Goal: Navigation & Orientation: Find specific page/section

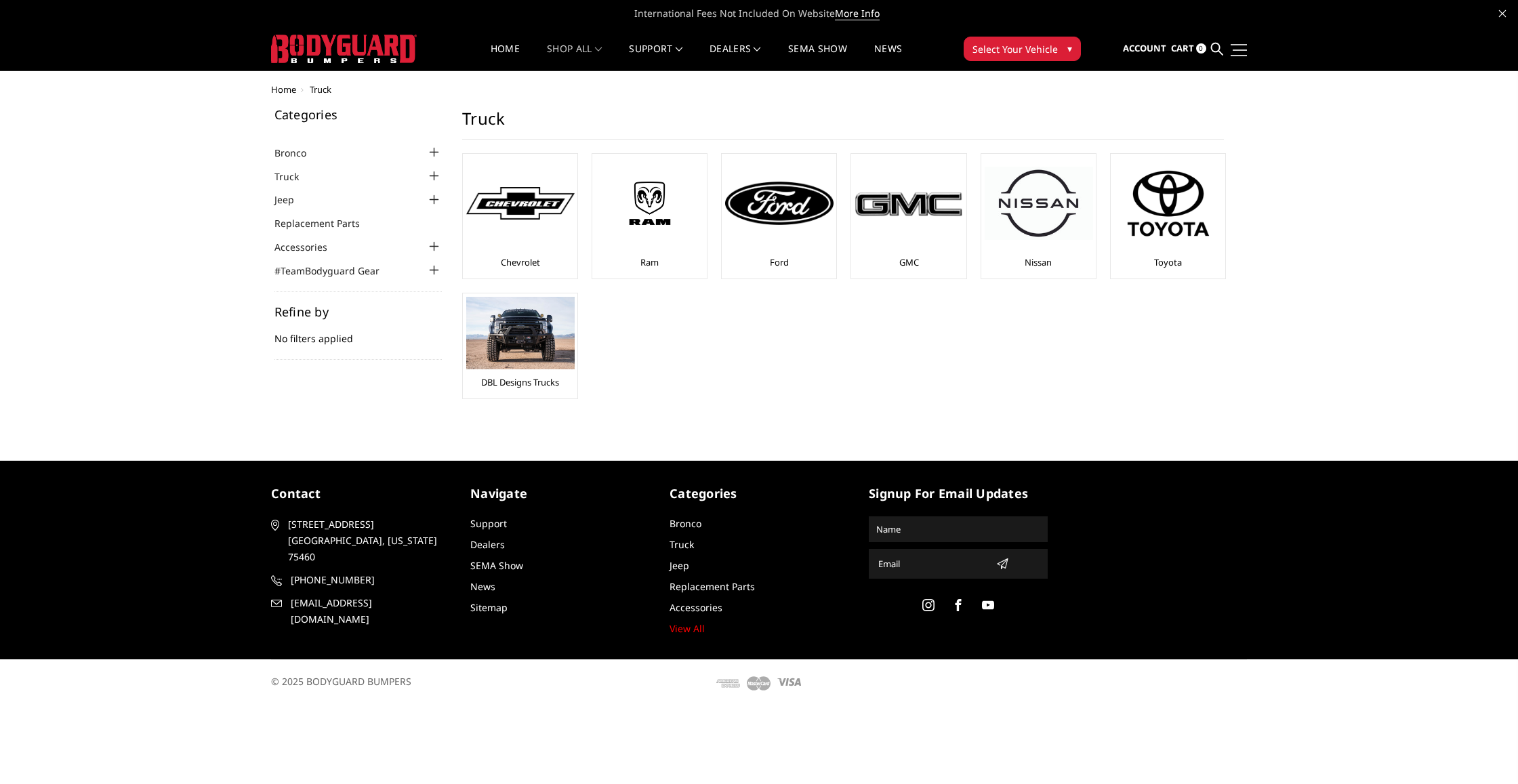
click at [1229, 48] on link at bounding box center [1238, 49] width 19 height 14
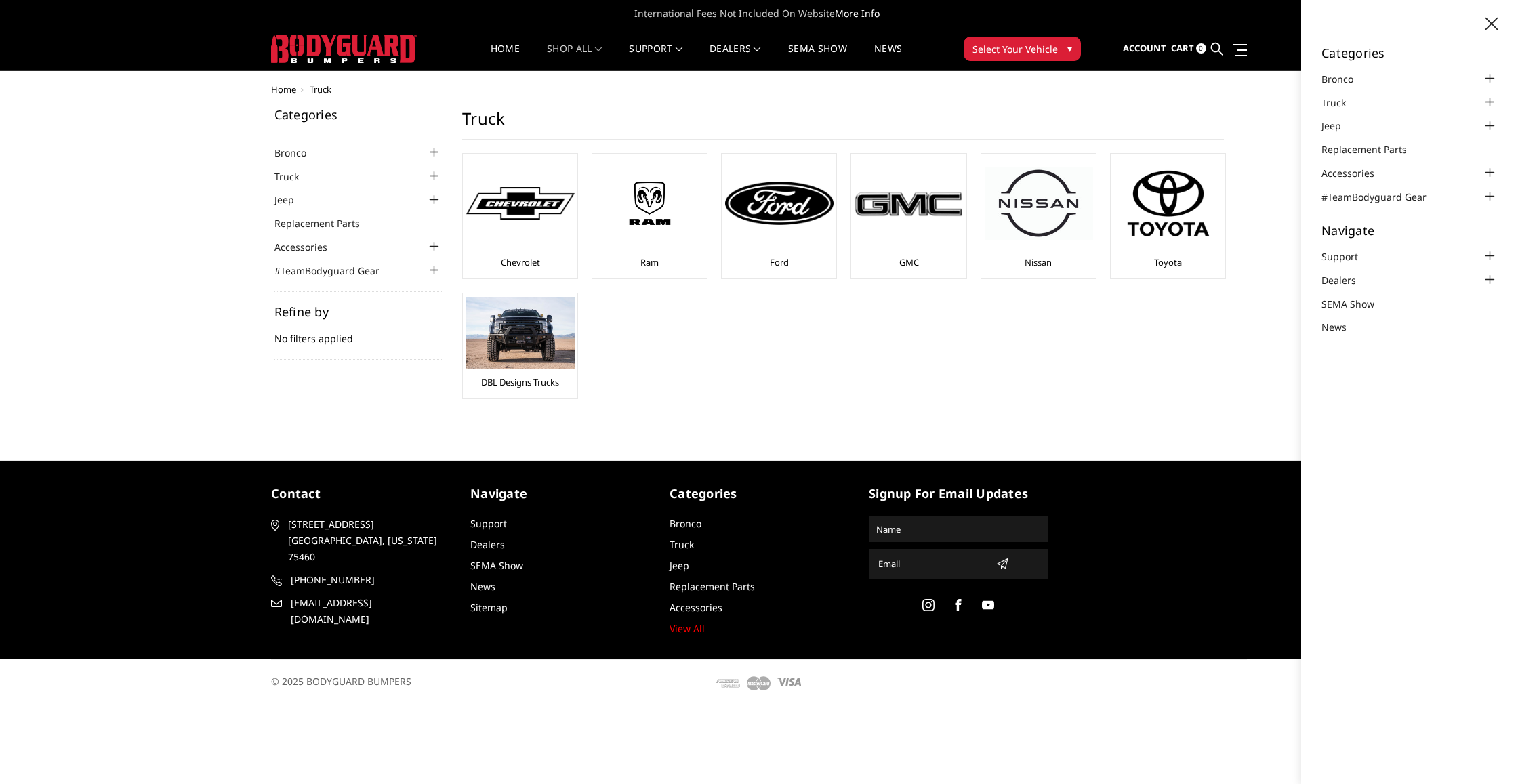
click at [1207, 100] on div "Home Truck Categories Bronco 2021-2025 Bronco Front 2021-2025 Bronco Rear 2021-…" at bounding box center [759, 255] width 976 height 341
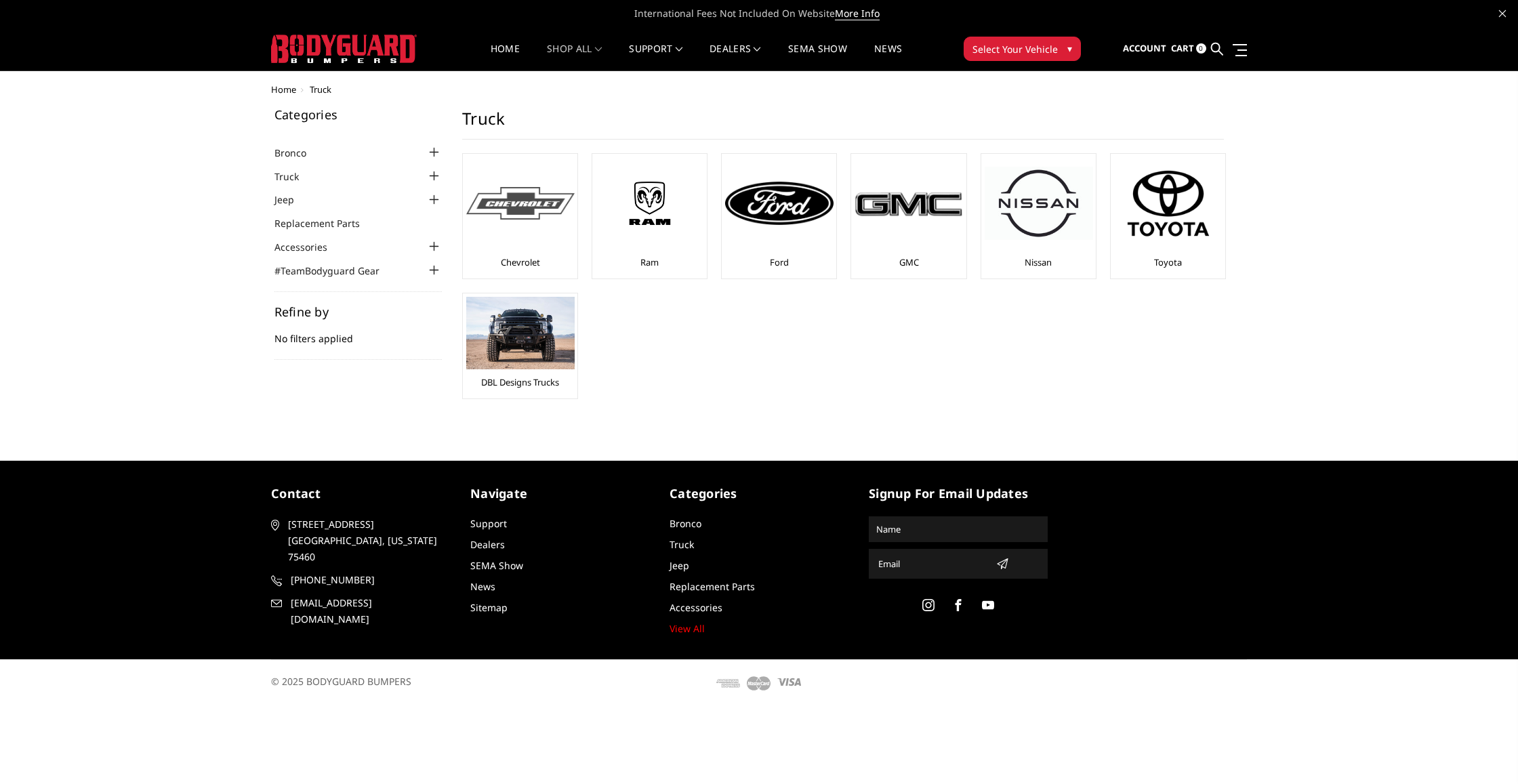
click at [521, 212] on img at bounding box center [520, 203] width 109 height 33
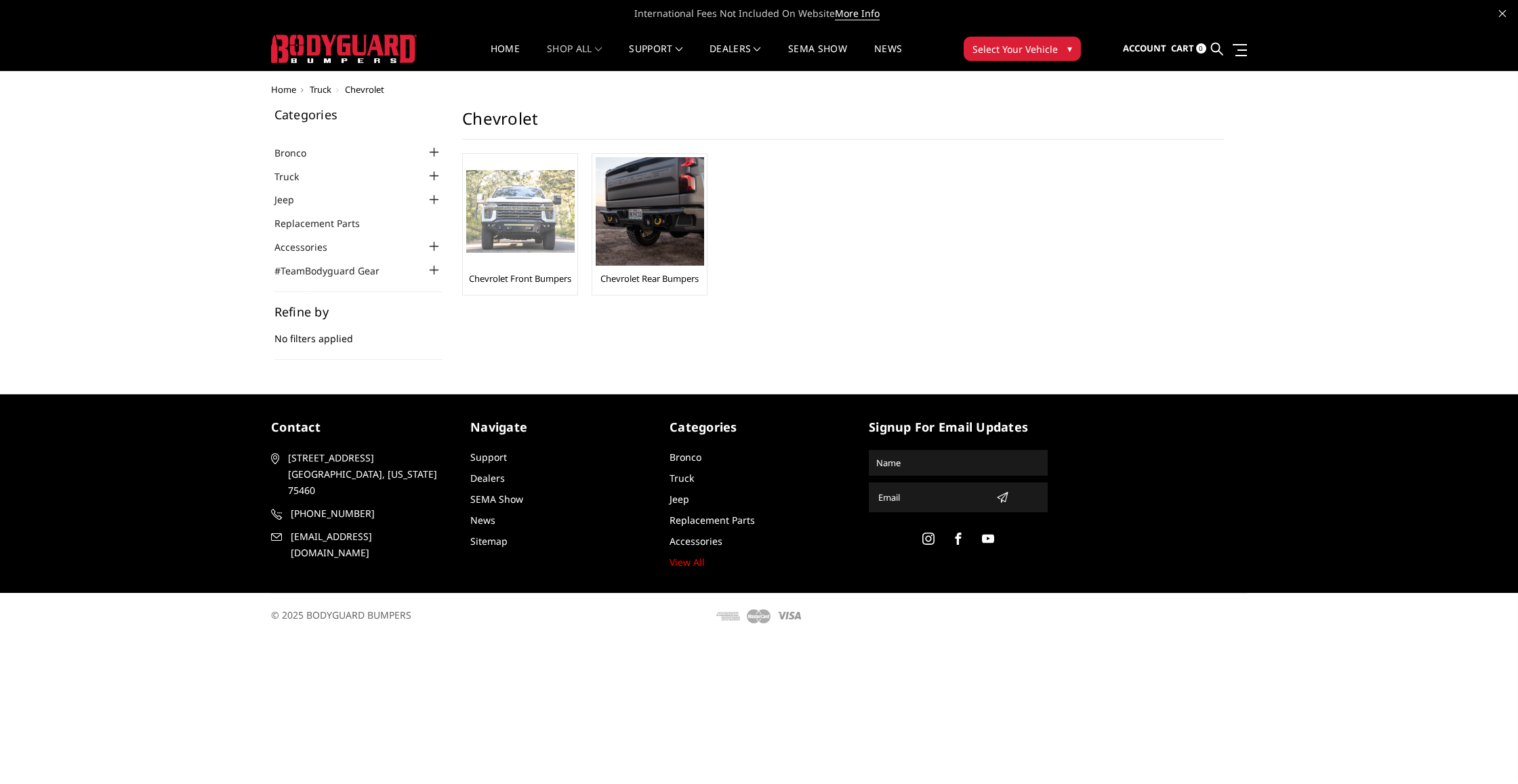
click at [516, 224] on img at bounding box center [520, 212] width 109 height 83
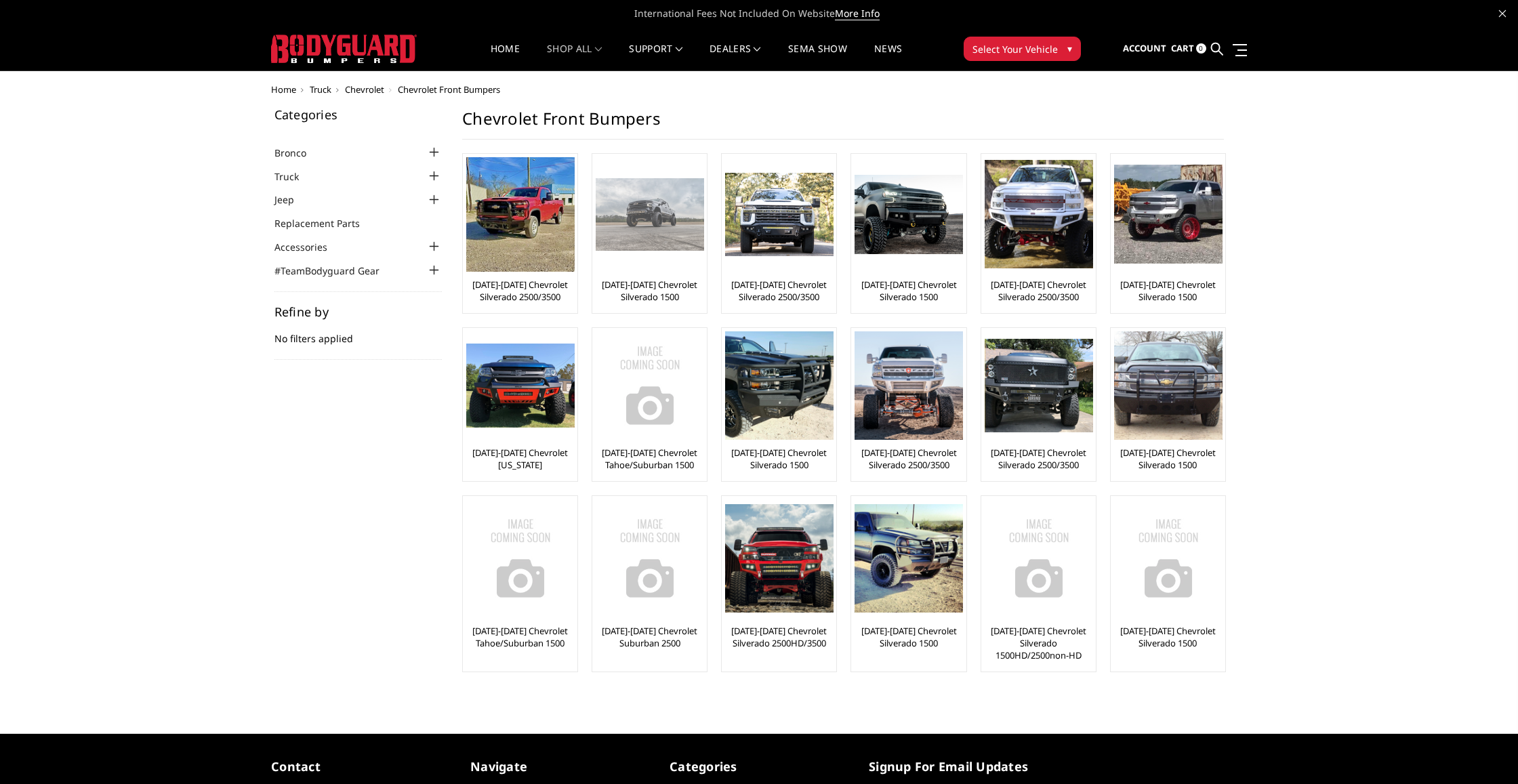
click at [630, 219] on img at bounding box center [650, 213] width 109 height 72
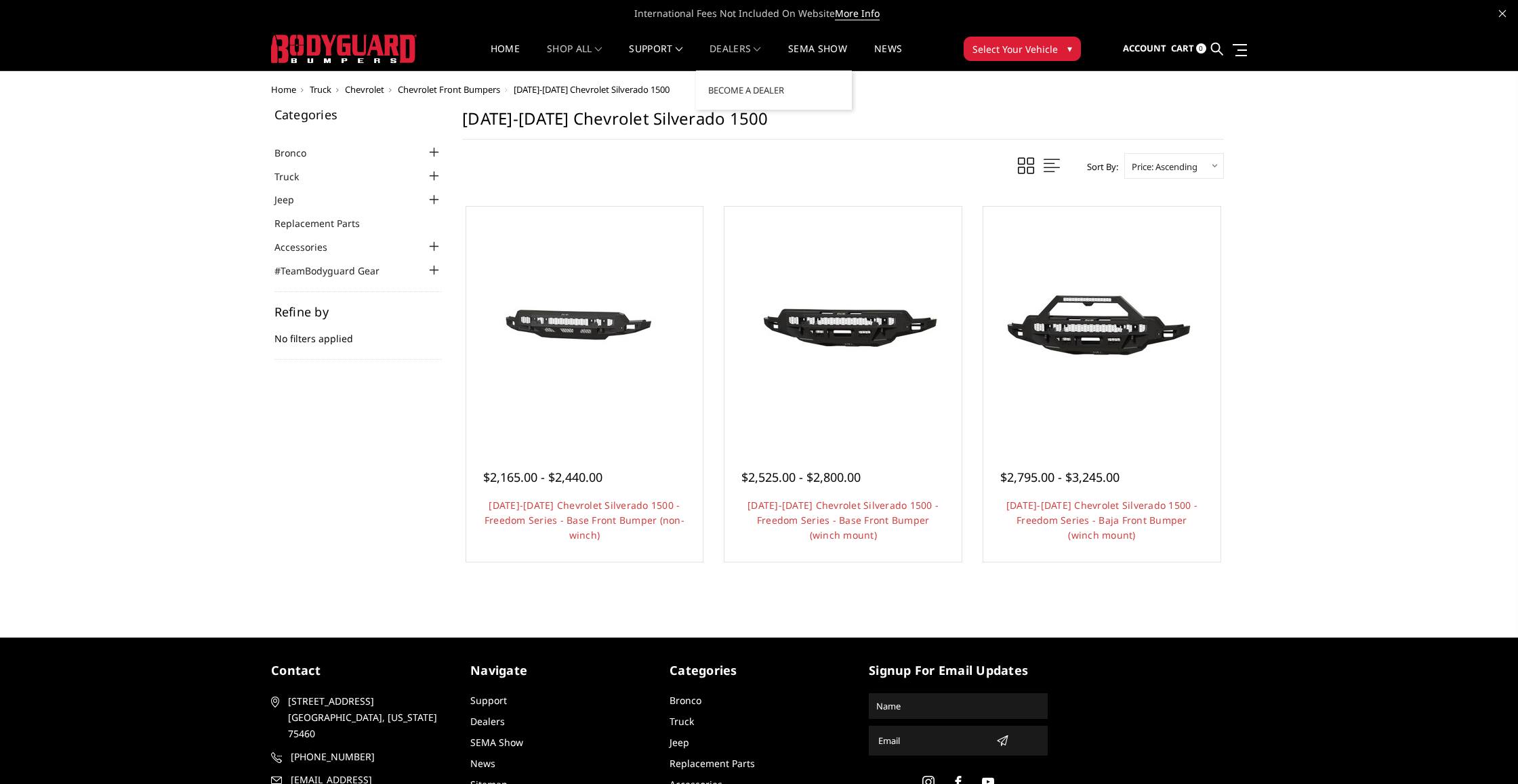
click at [755, 48] on link "Dealers" at bounding box center [735, 57] width 52 height 26
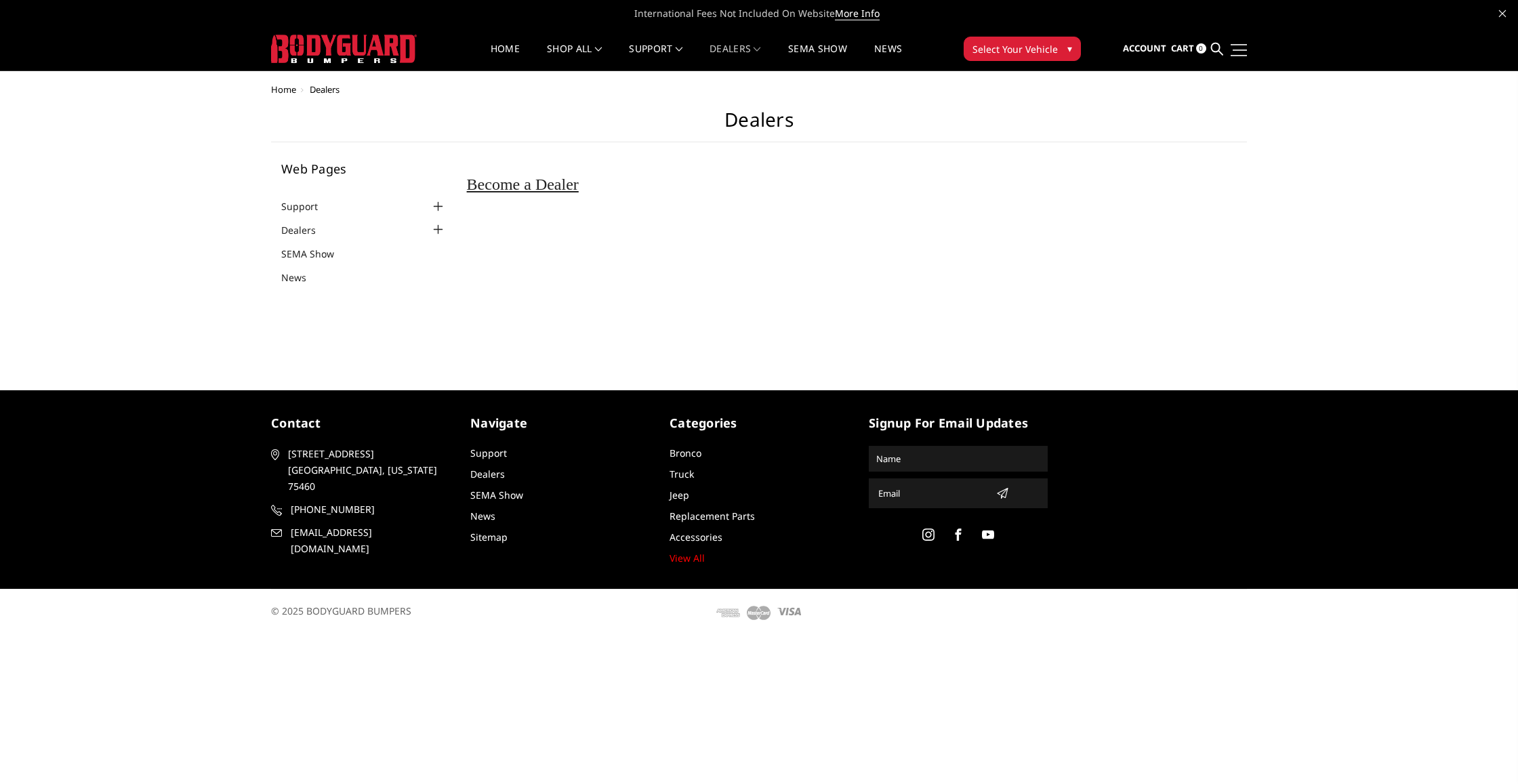
click at [1240, 48] on link at bounding box center [1238, 49] width 19 height 14
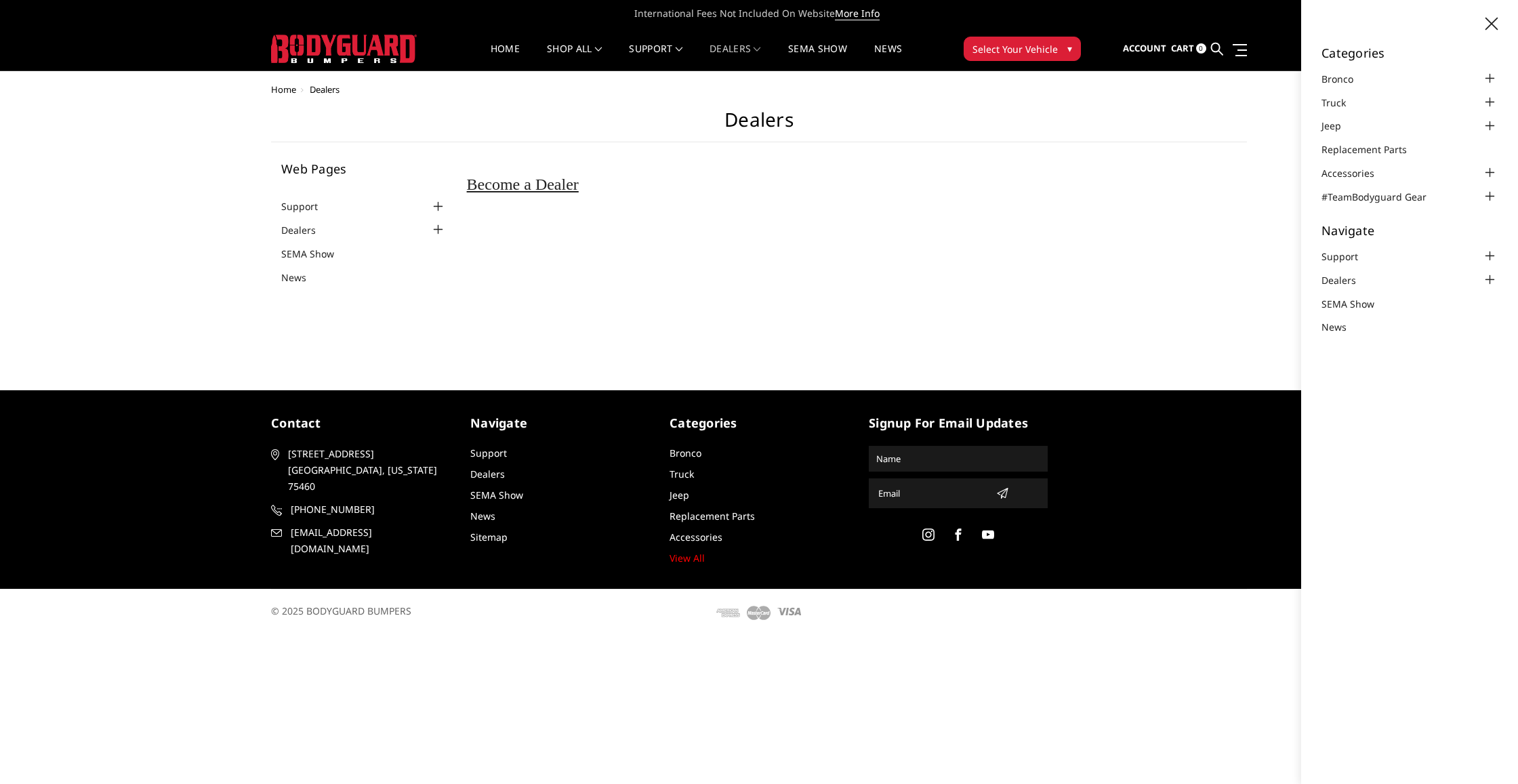
click at [1167, 276] on main "Dealers Web Pages Support FAQ Install Instructions Shipping Warranty Terms & Co…" at bounding box center [759, 203] width 976 height 189
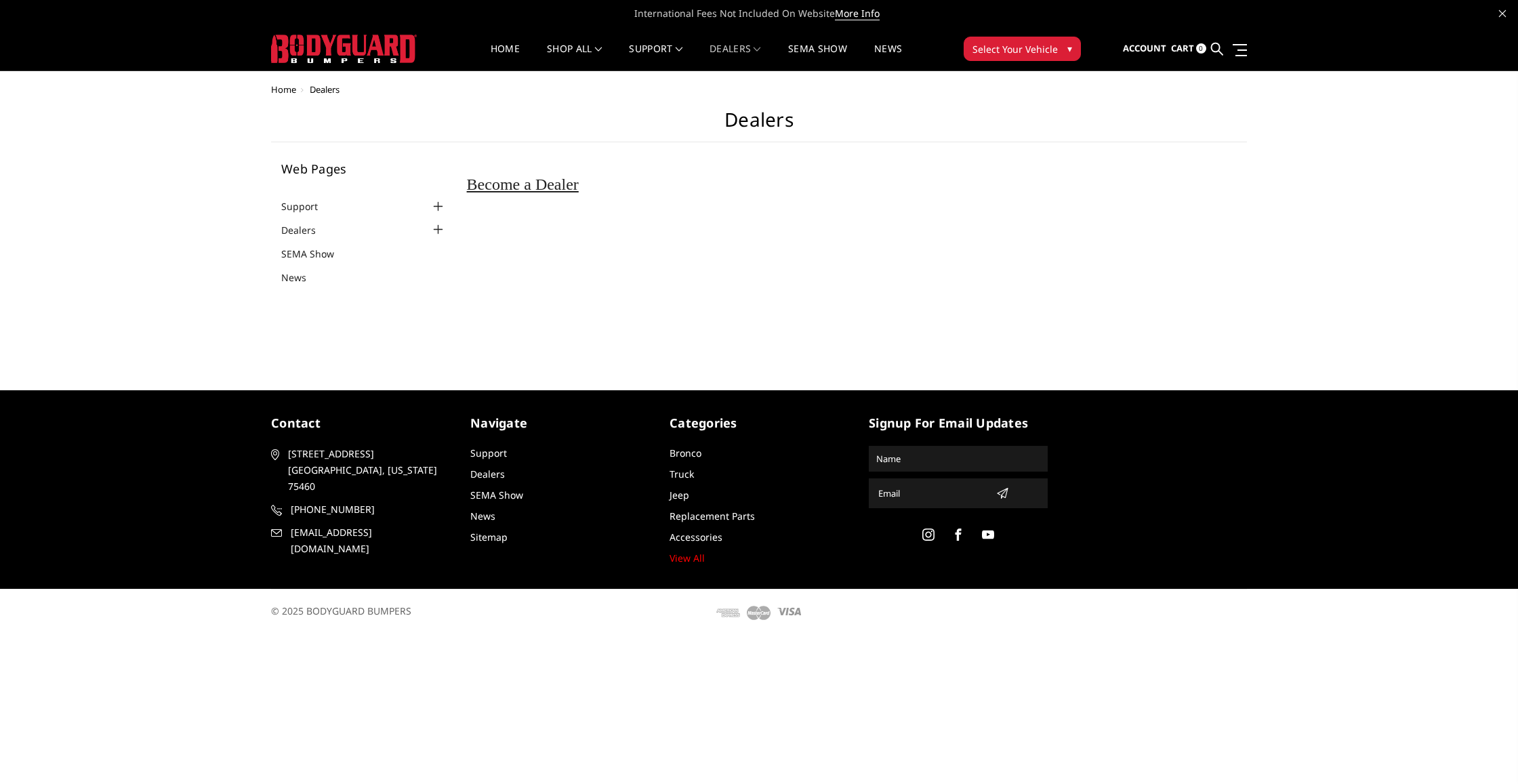
click at [401, 45] on img at bounding box center [344, 49] width 146 height 28
